Goal: Information Seeking & Learning: Learn about a topic

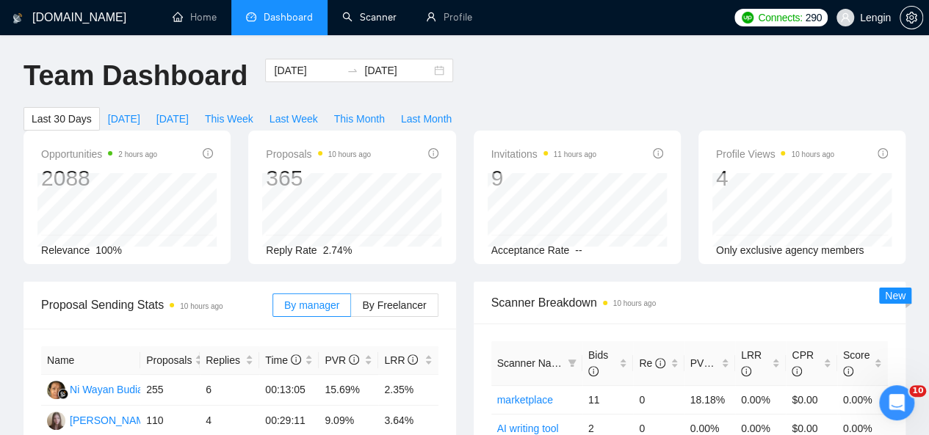
click at [354, 11] on link "Scanner" at bounding box center [369, 17] width 54 height 12
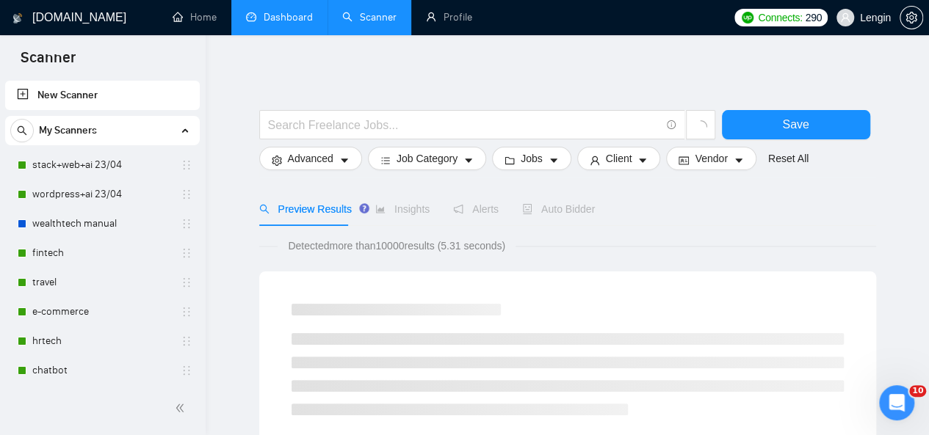
click at [266, 11] on link "Dashboard" at bounding box center [279, 17] width 67 height 12
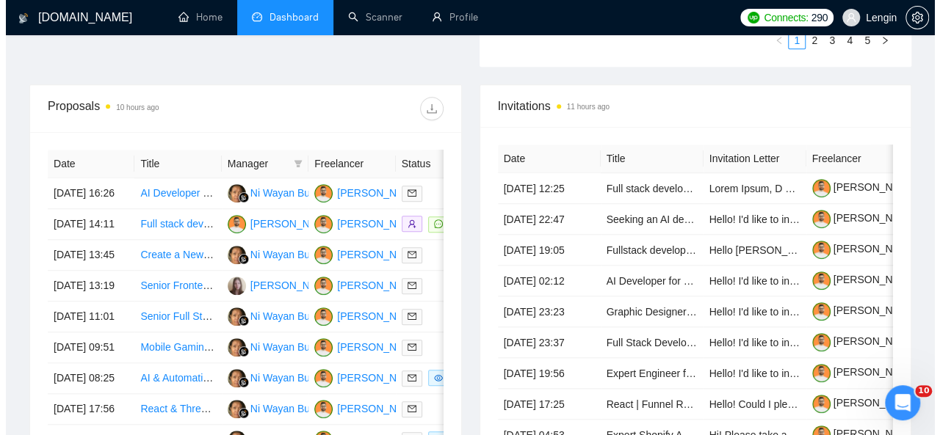
scroll to position [542, 0]
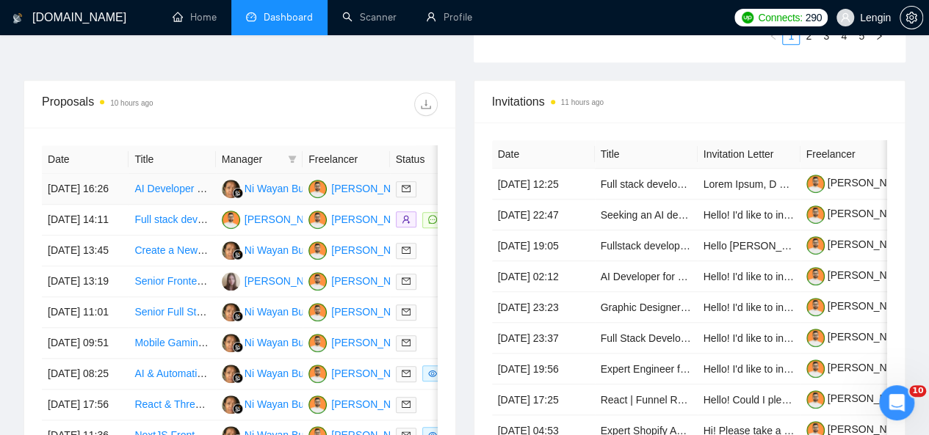
click at [183, 184] on td "AI Developer Needed" at bounding box center [171, 189] width 87 height 31
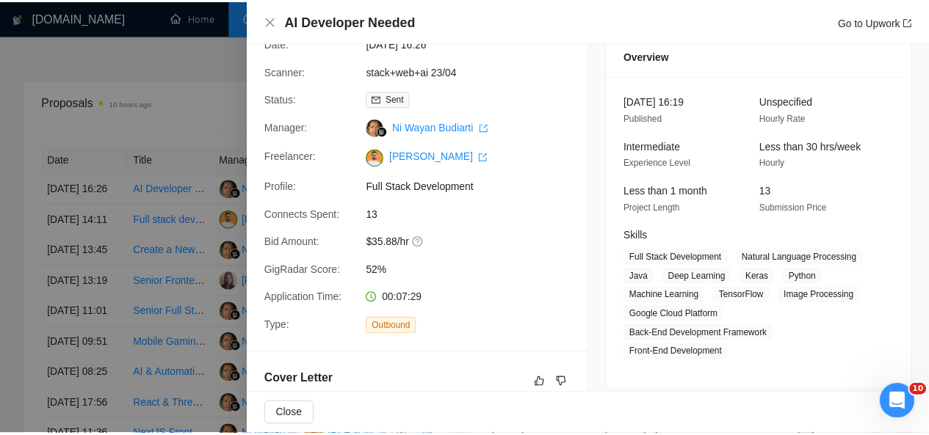
scroll to position [0, 0]
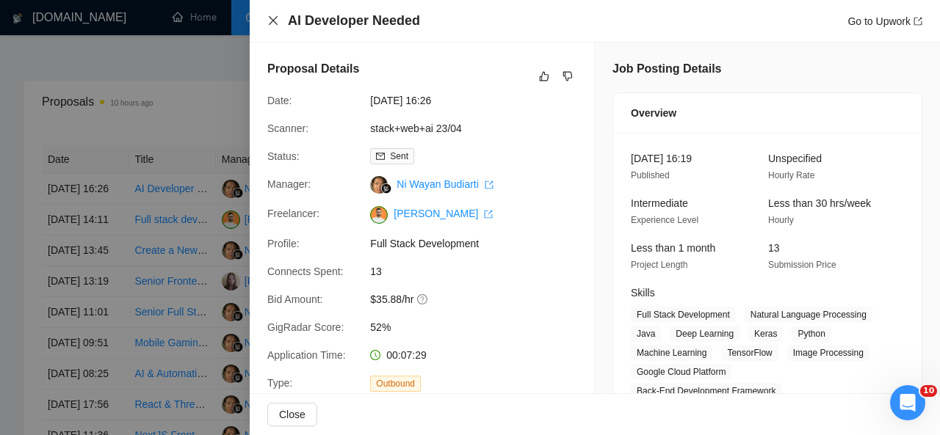
click at [272, 23] on icon "close" at bounding box center [273, 20] width 9 height 9
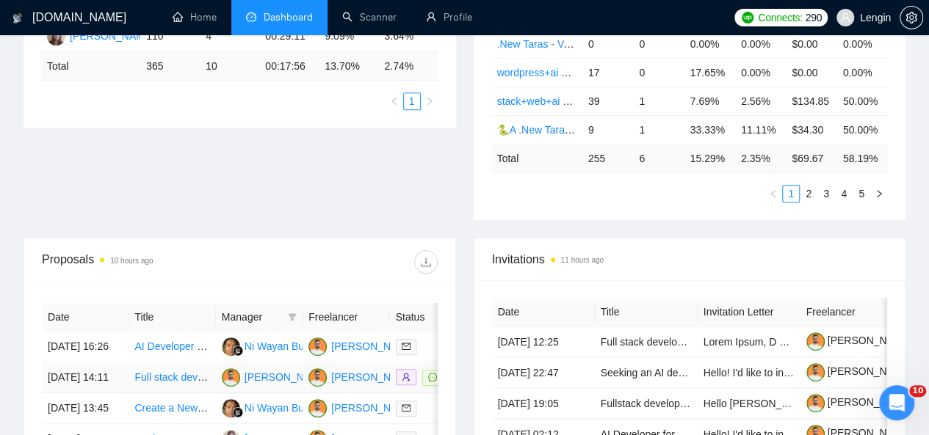
scroll to position [382, 0]
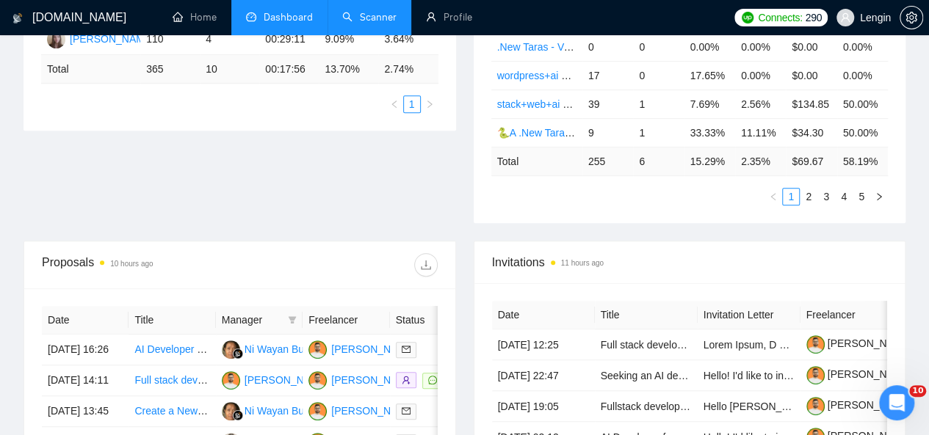
click at [360, 16] on link "Scanner" at bounding box center [369, 17] width 54 height 12
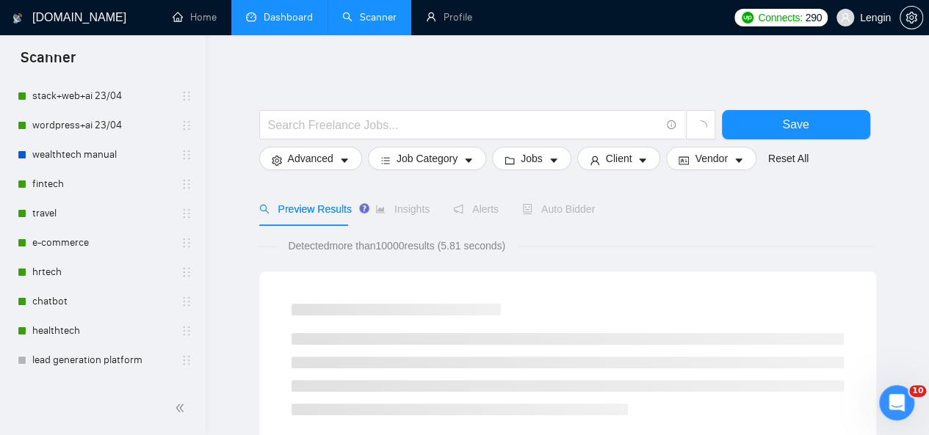
scroll to position [70, 0]
click at [73, 304] on link "chatbot" at bounding box center [101, 300] width 139 height 29
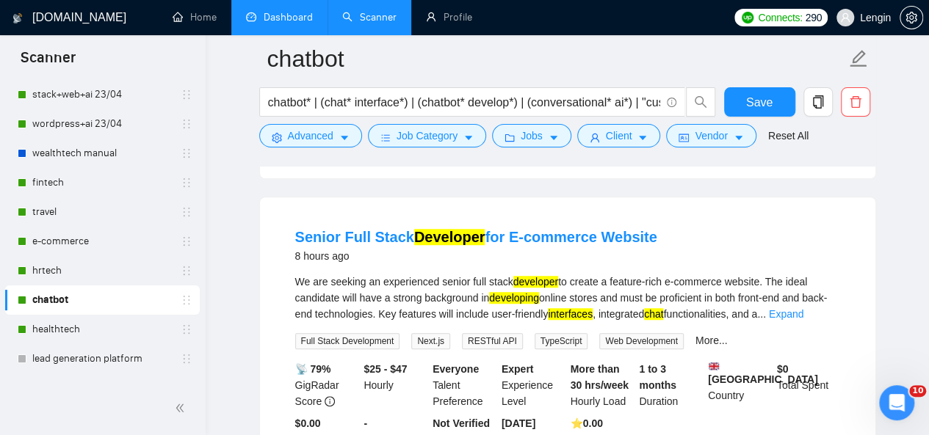
scroll to position [450, 0]
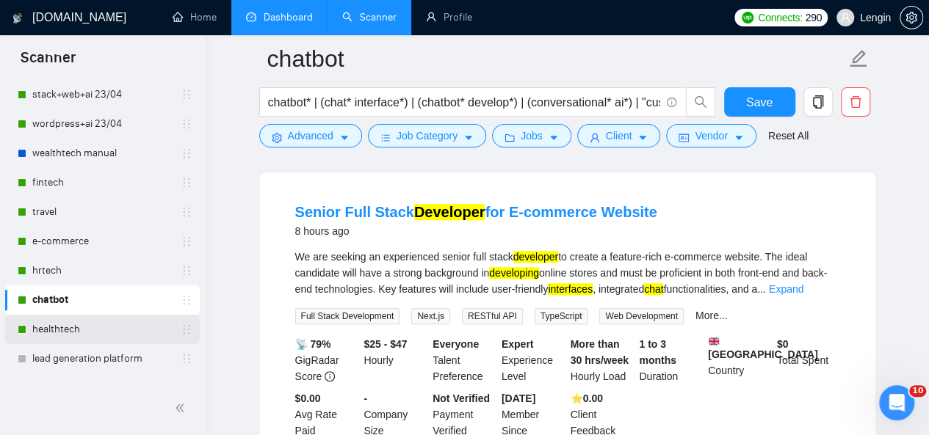
click at [67, 327] on link "healthtech" at bounding box center [101, 329] width 139 height 29
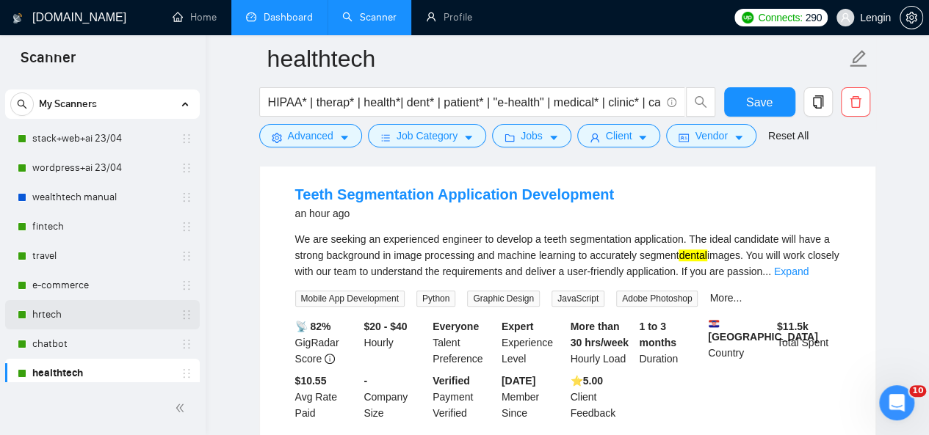
scroll to position [23, 0]
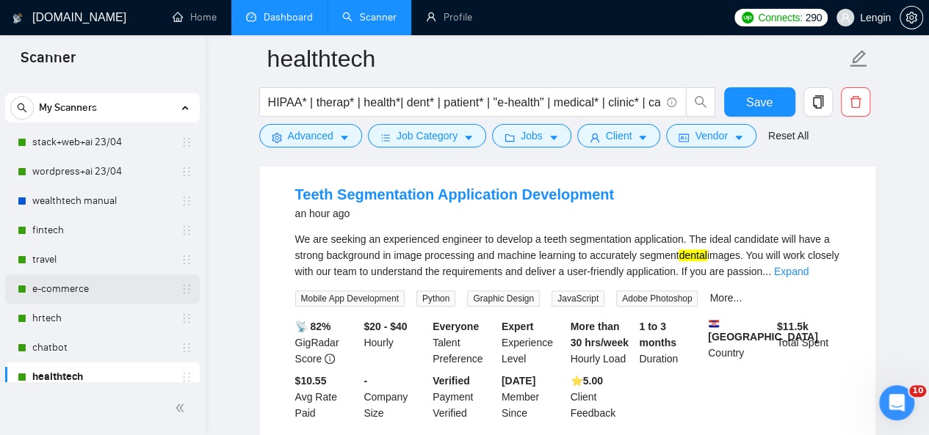
click at [73, 286] on link "e-commerce" at bounding box center [101, 289] width 139 height 29
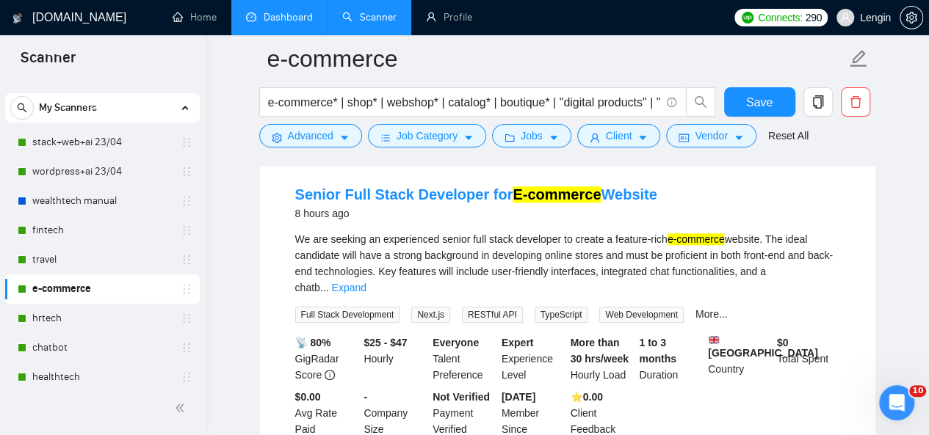
click at [283, 20] on link "Dashboard" at bounding box center [279, 17] width 67 height 12
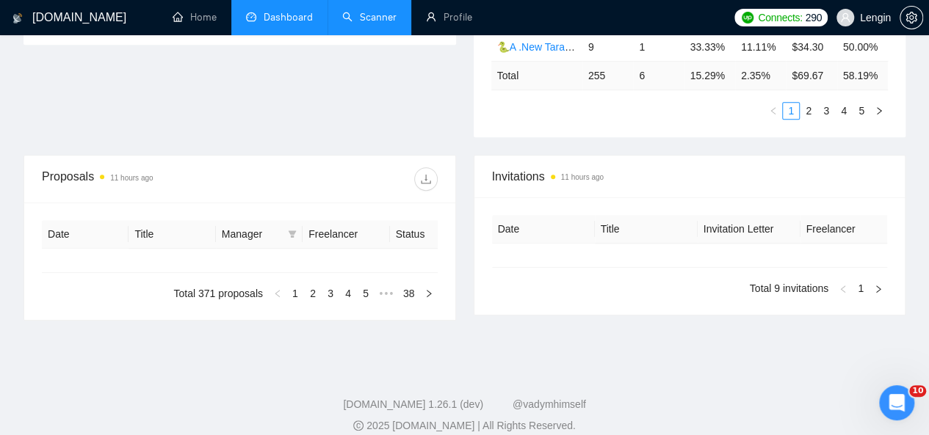
type input "[DATE]"
